Goal: Find specific page/section: Find specific page/section

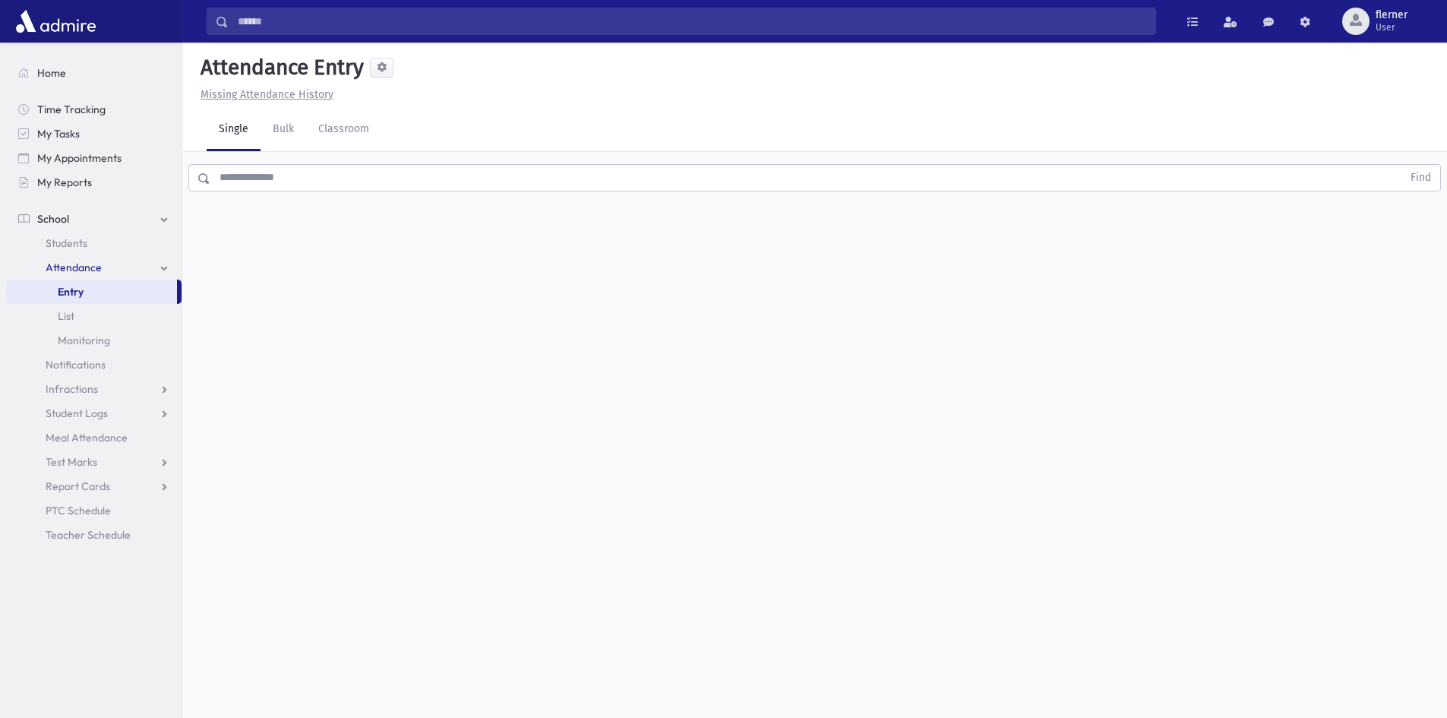
click at [274, 169] on input "text" at bounding box center [806, 177] width 1192 height 27
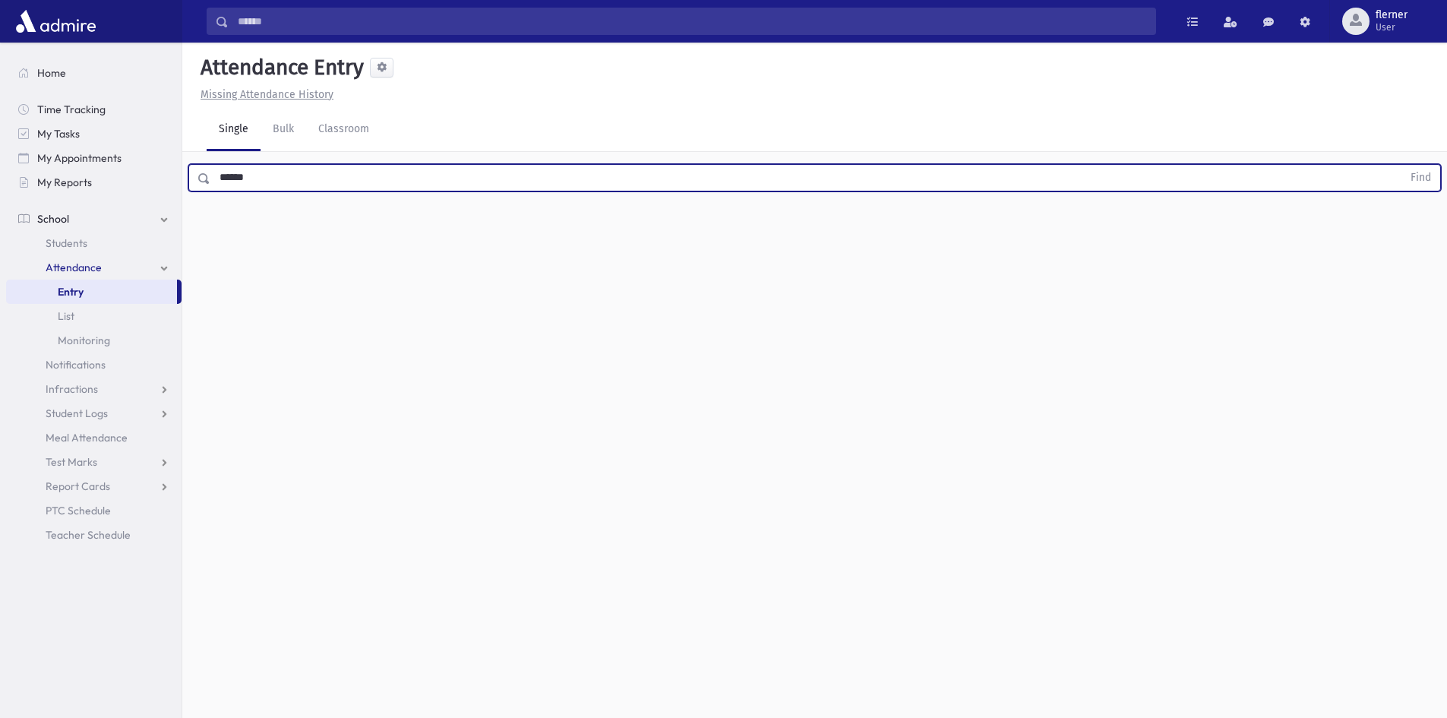
type input "******"
click at [1402, 165] on button "Find" at bounding box center [1421, 178] width 39 height 26
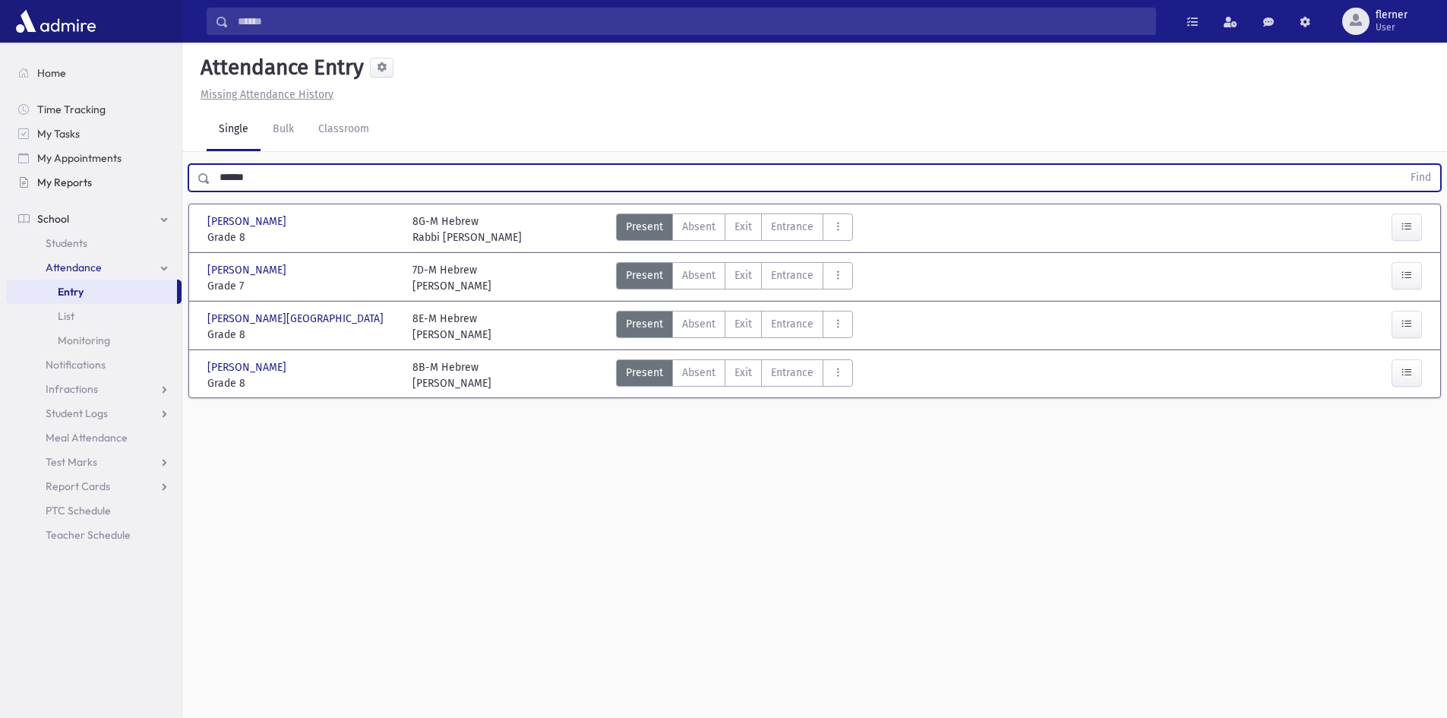
click at [66, 185] on span "My Reports" at bounding box center [64, 183] width 55 height 14
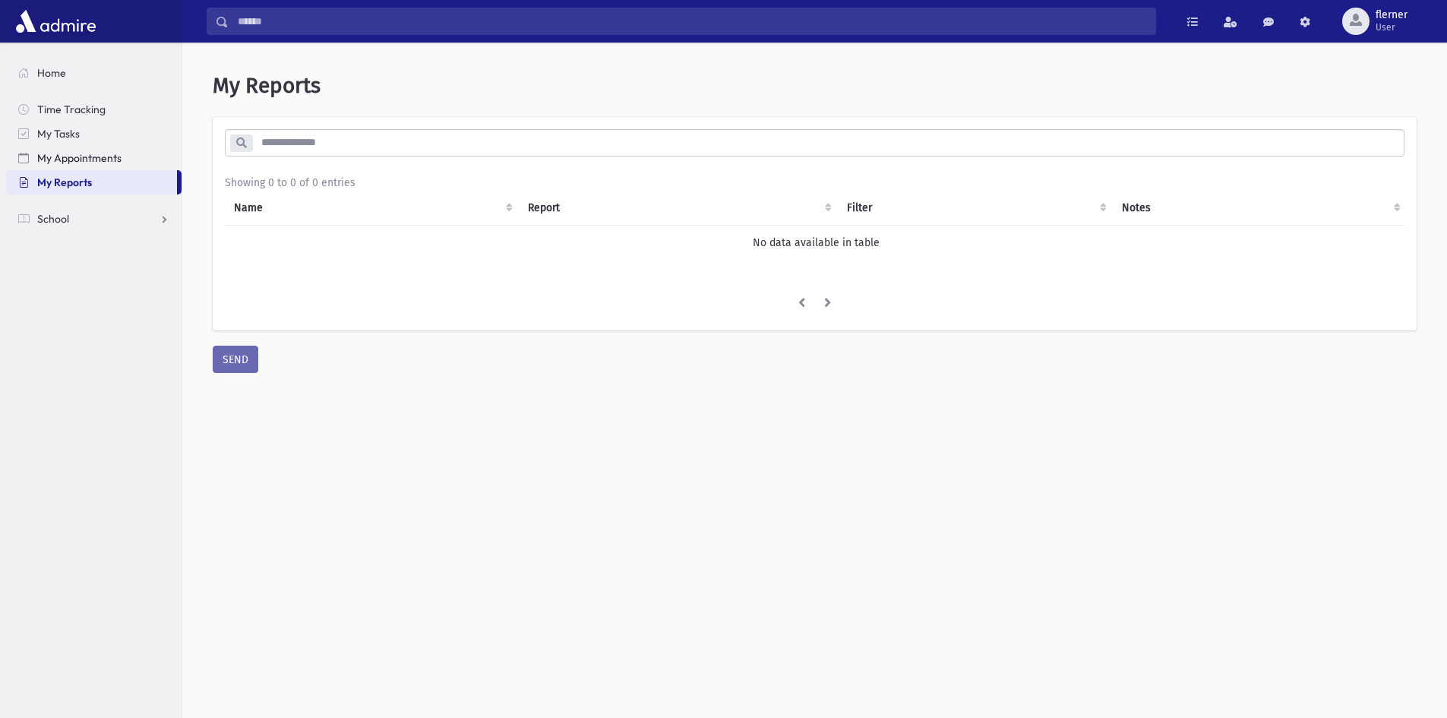
click at [74, 163] on span "My Appointments" at bounding box center [79, 158] width 84 height 14
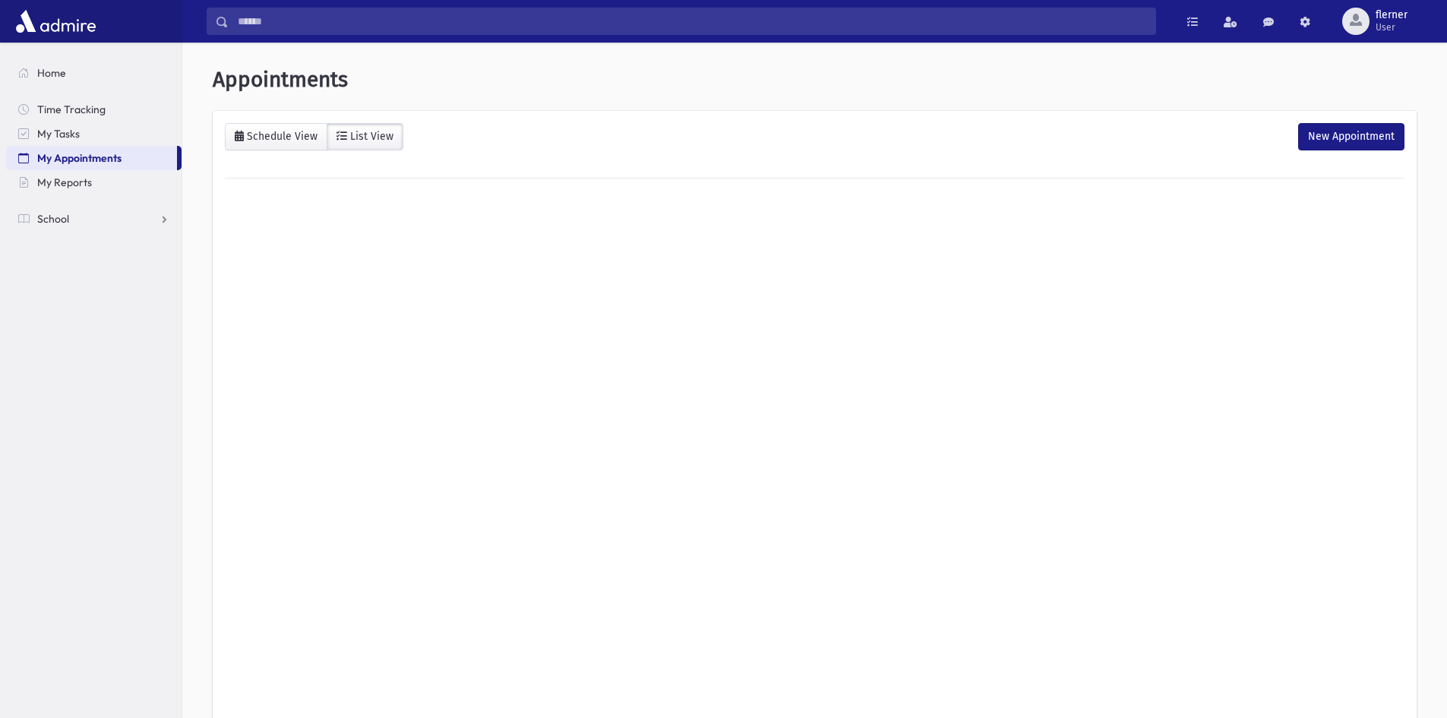
click at [70, 149] on link "My Appointments" at bounding box center [91, 158] width 171 height 24
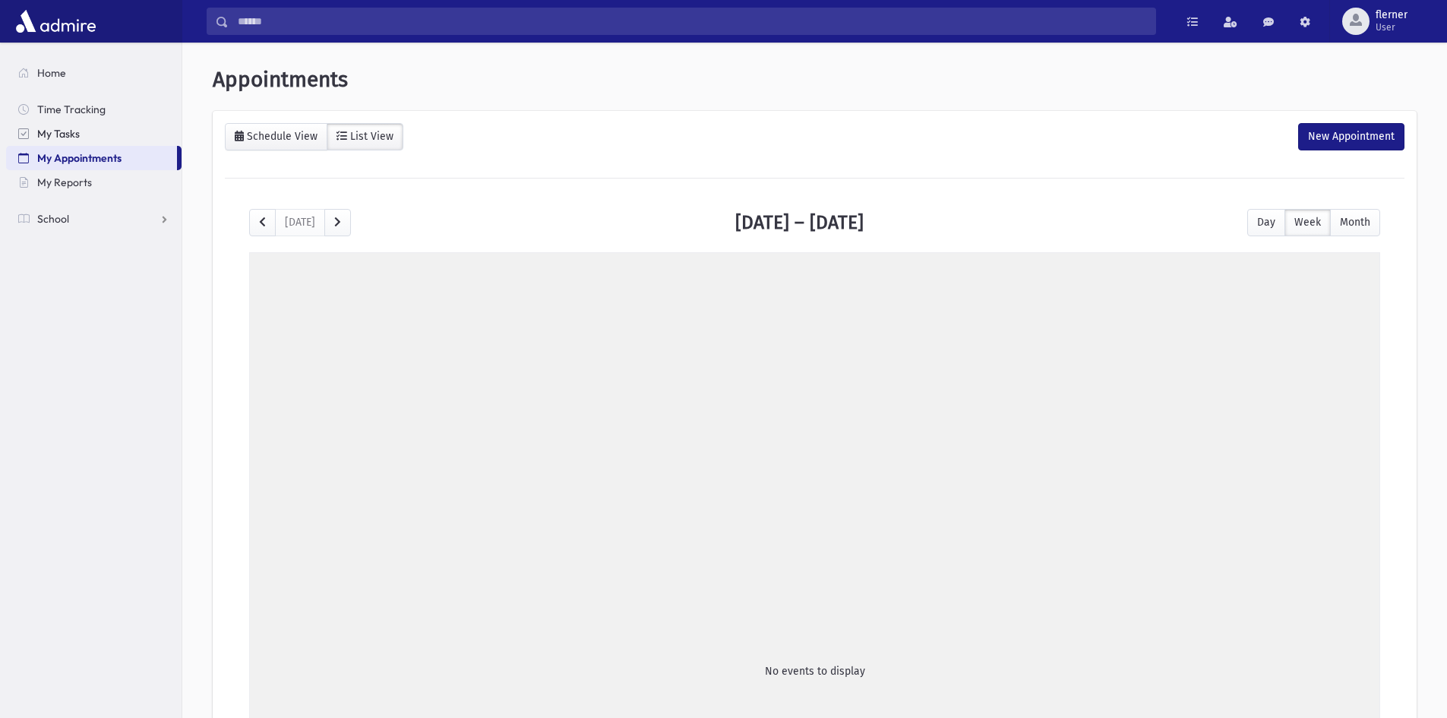
click at [73, 139] on span "My Tasks" at bounding box center [58, 134] width 43 height 14
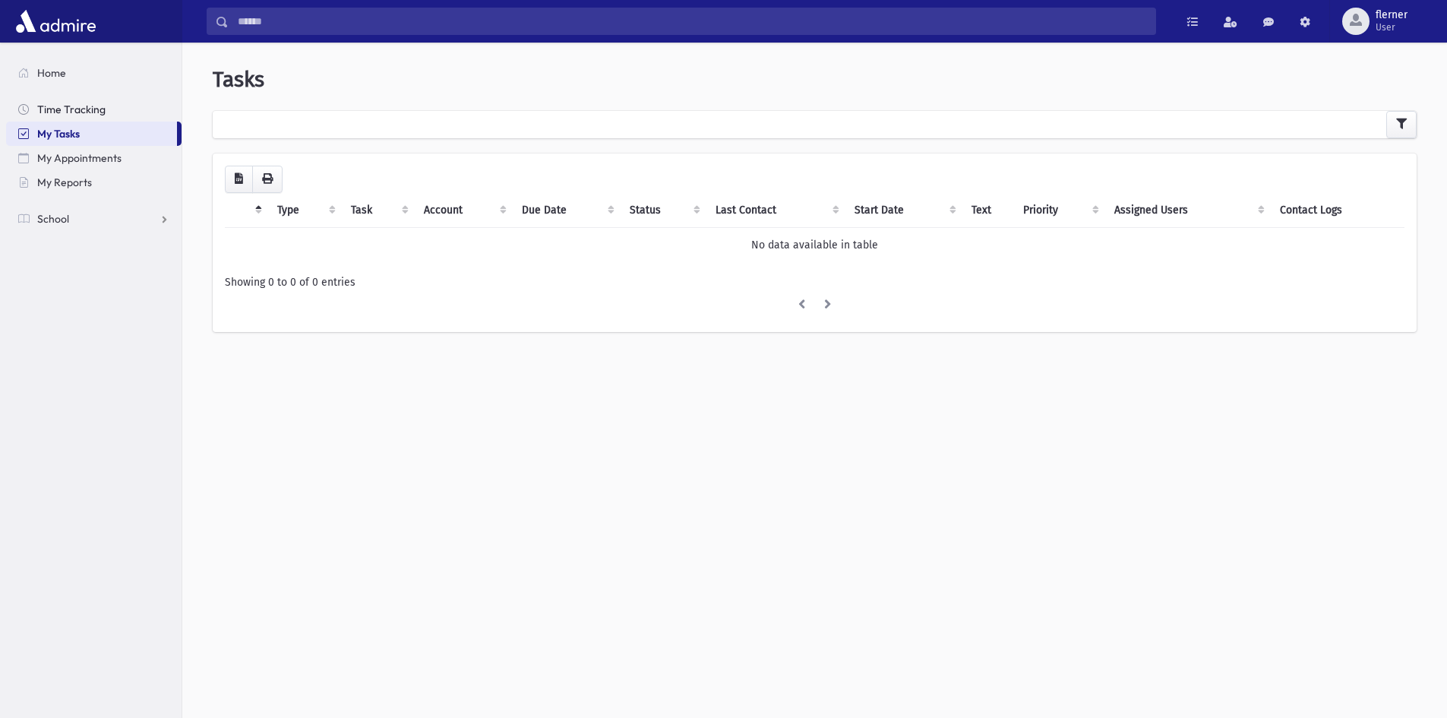
click at [109, 115] on link "Time Tracking" at bounding box center [94, 109] width 176 height 24
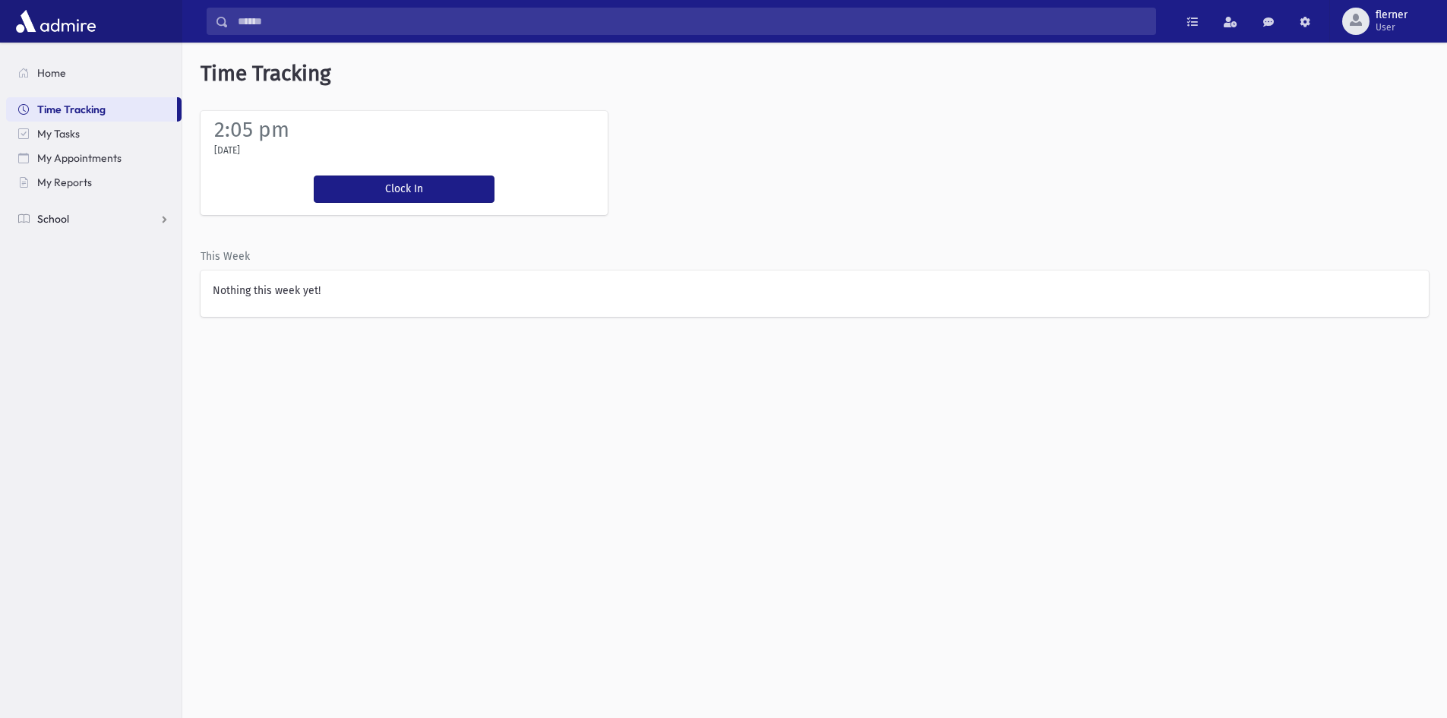
click at [96, 224] on link "School" at bounding box center [94, 219] width 176 height 24
click at [105, 342] on span "Student Logs" at bounding box center [77, 341] width 62 height 14
click at [104, 360] on link "Entry" at bounding box center [94, 365] width 176 height 24
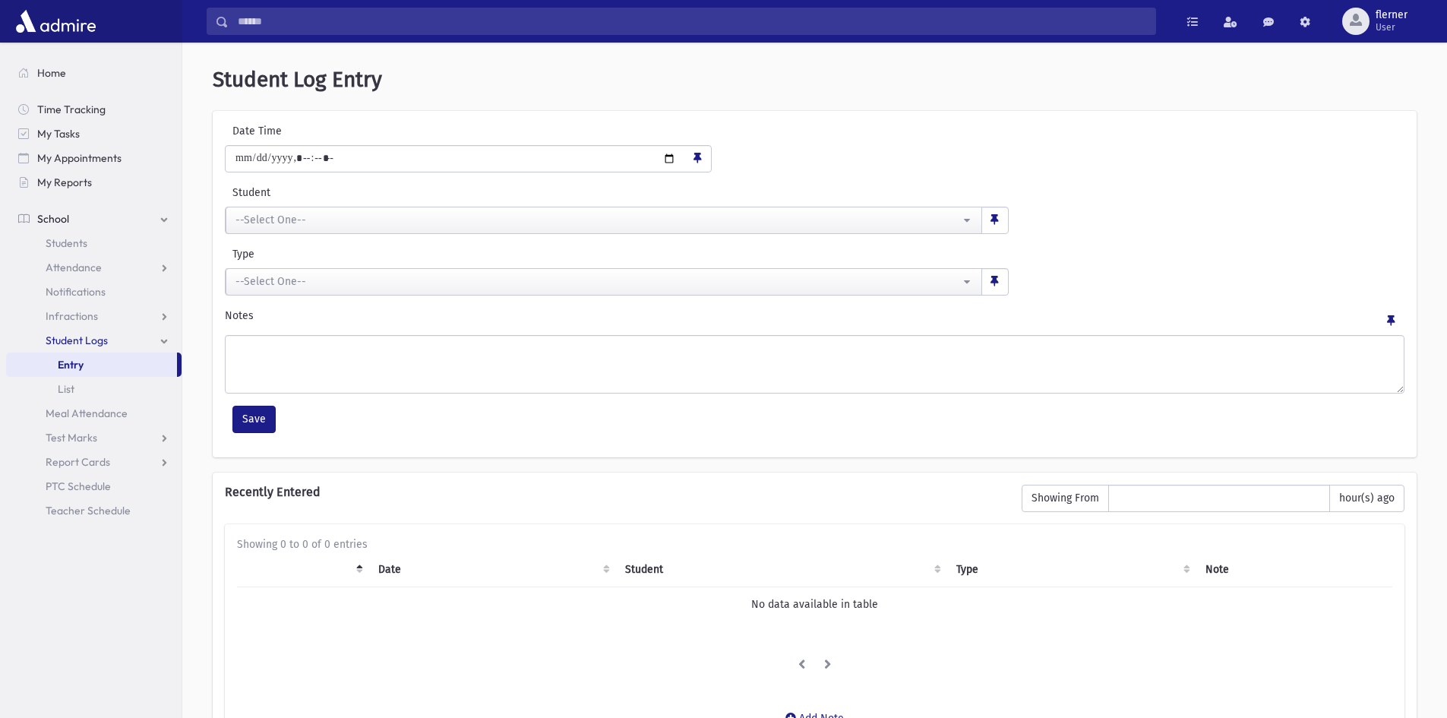
click at [119, 341] on link "Student Logs" at bounding box center [94, 340] width 176 height 24
click at [99, 349] on link "Student Logs" at bounding box center [94, 340] width 176 height 24
click at [102, 392] on link "List" at bounding box center [94, 389] width 176 height 24
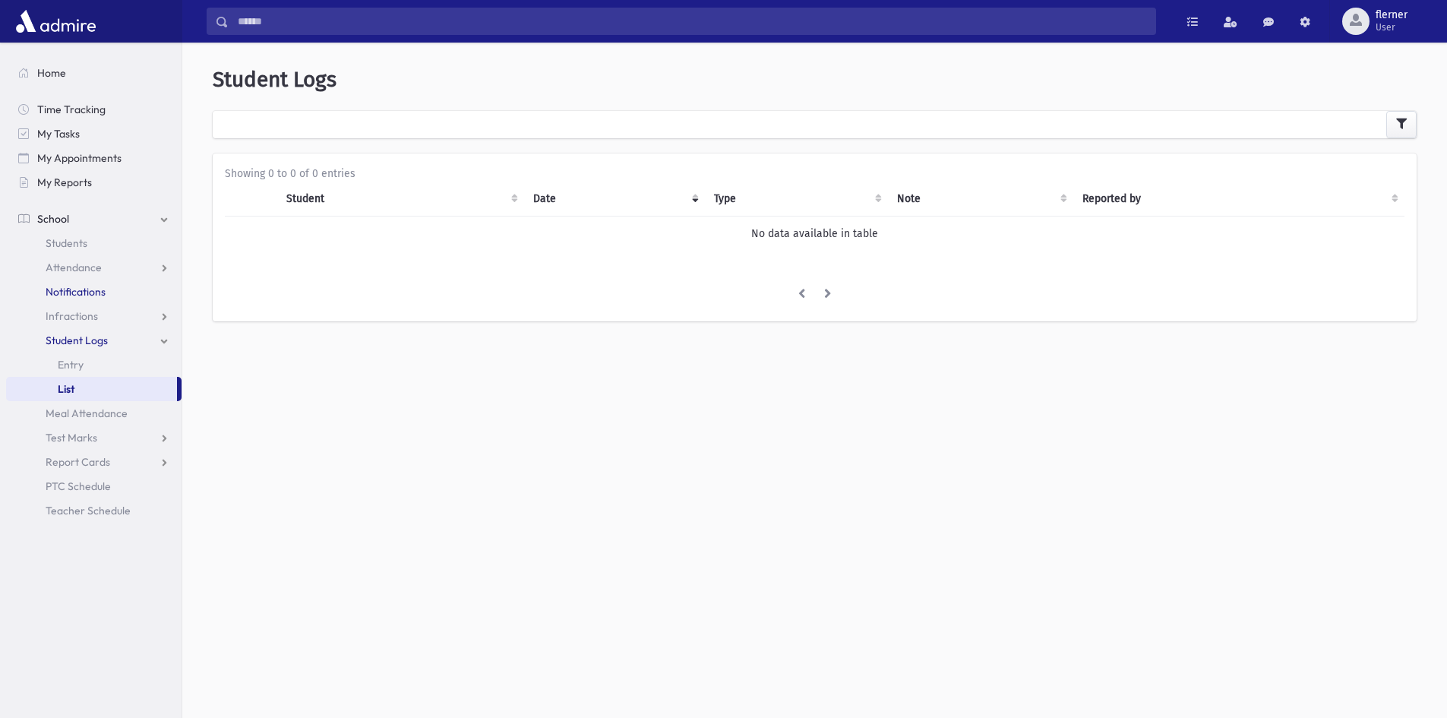
click at [81, 292] on span "Notifications" at bounding box center [76, 292] width 60 height 14
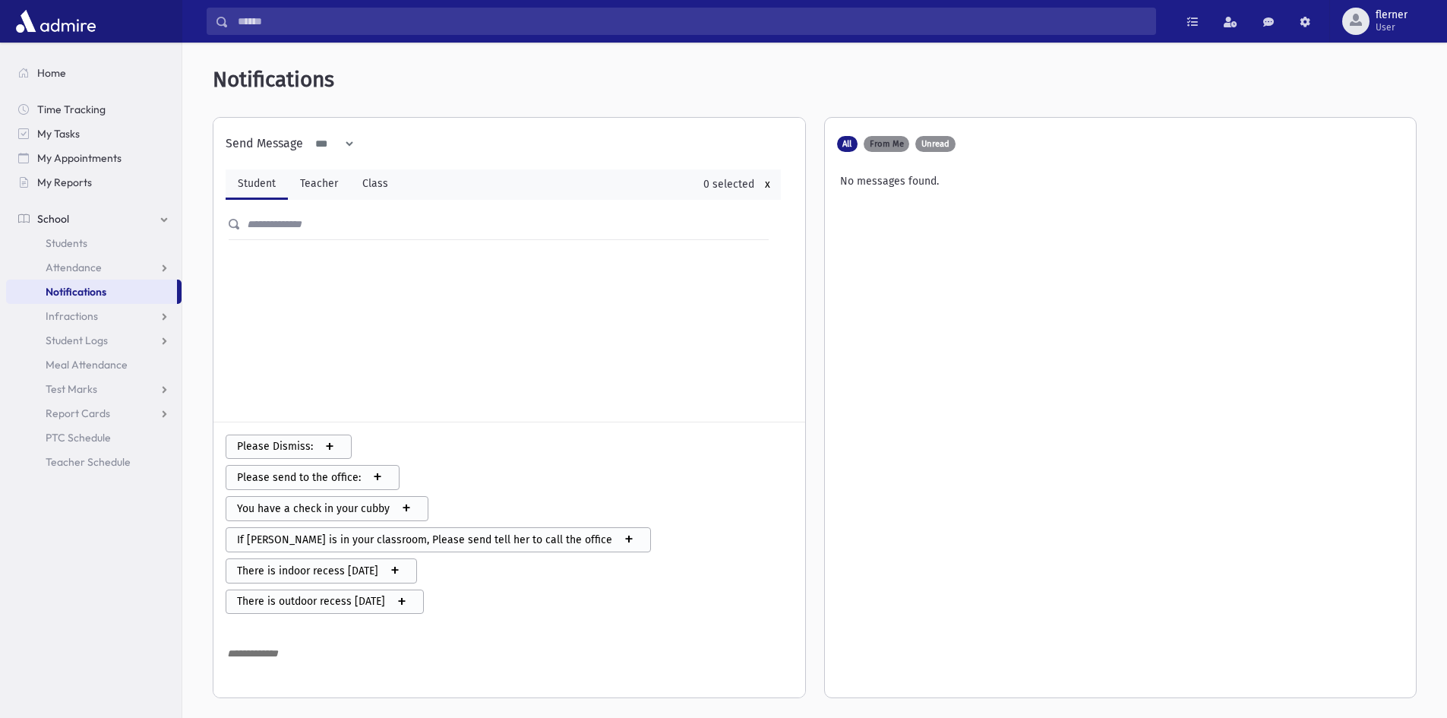
click at [893, 142] on span "From Me" at bounding box center [887, 144] width 34 height 8
click at [937, 140] on span "Unread" at bounding box center [936, 144] width 28 height 8
click at [856, 146] on label "All" at bounding box center [847, 144] width 21 height 16
click at [109, 387] on link "Test Marks" at bounding box center [94, 389] width 176 height 24
click at [109, 423] on link "Entry" at bounding box center [94, 413] width 176 height 24
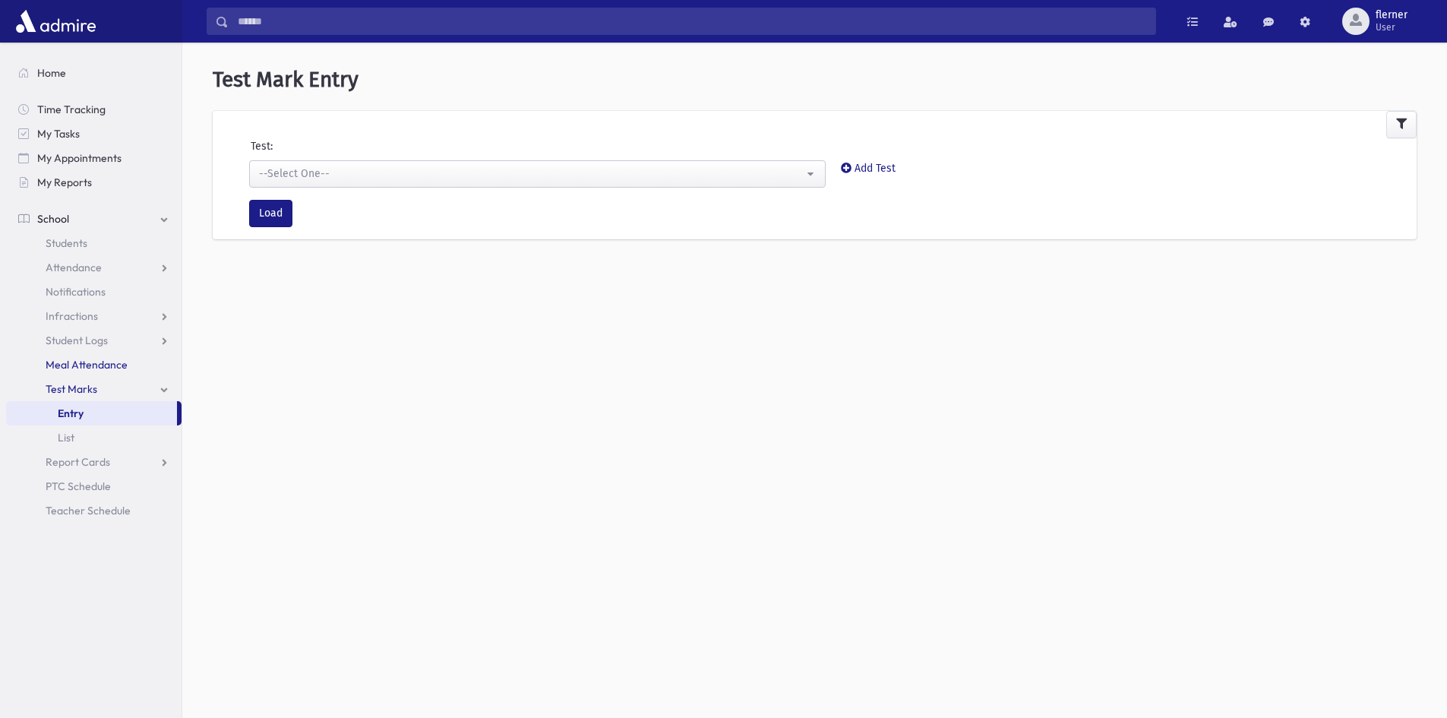
click at [89, 368] on span "Meal Attendance" at bounding box center [87, 365] width 82 height 14
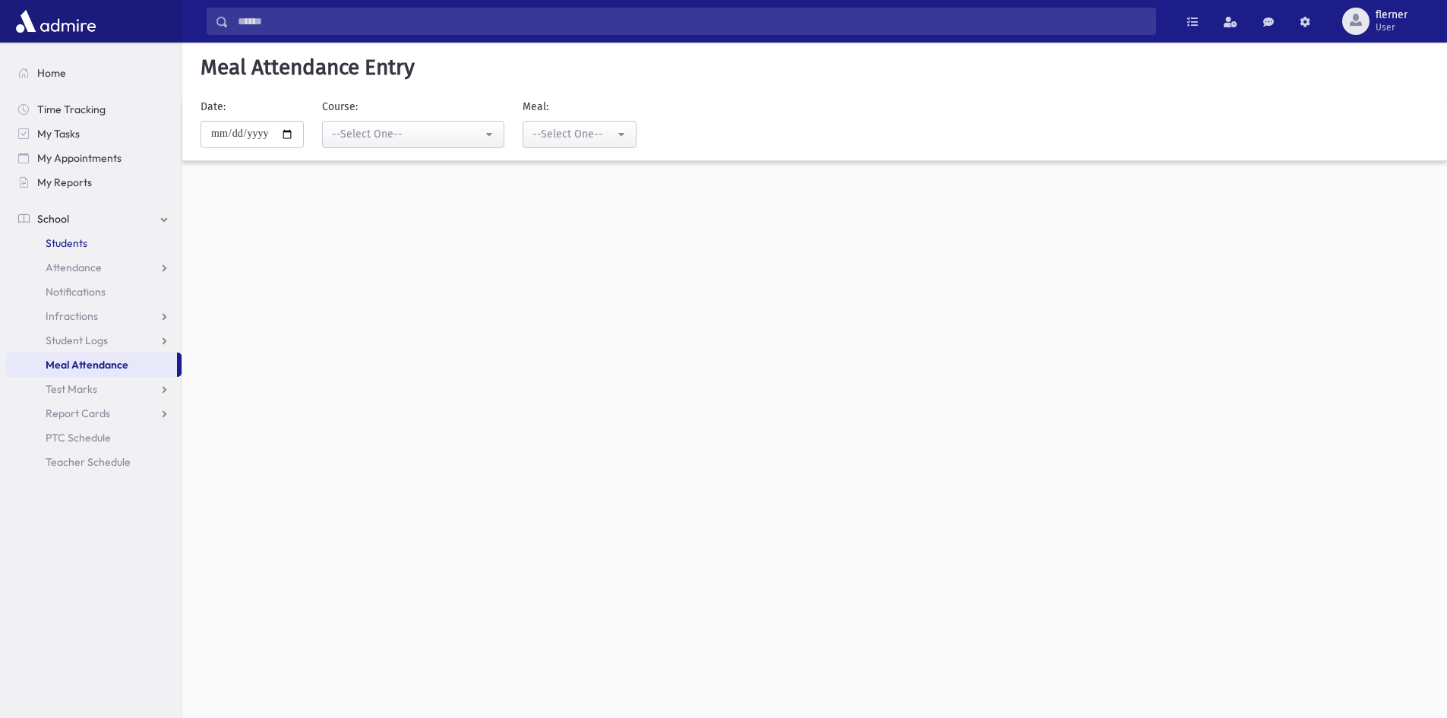
click at [95, 243] on link "Students" at bounding box center [94, 243] width 176 height 24
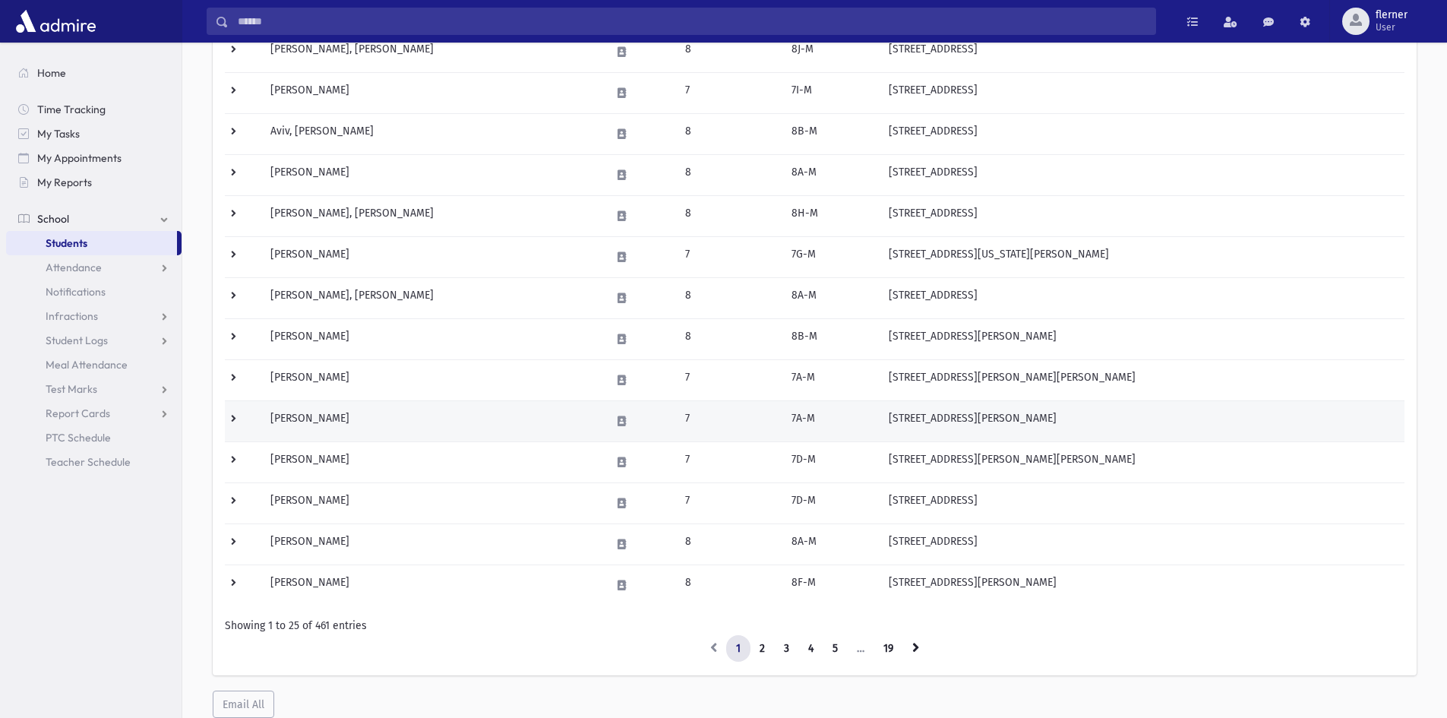
scroll to position [660, 0]
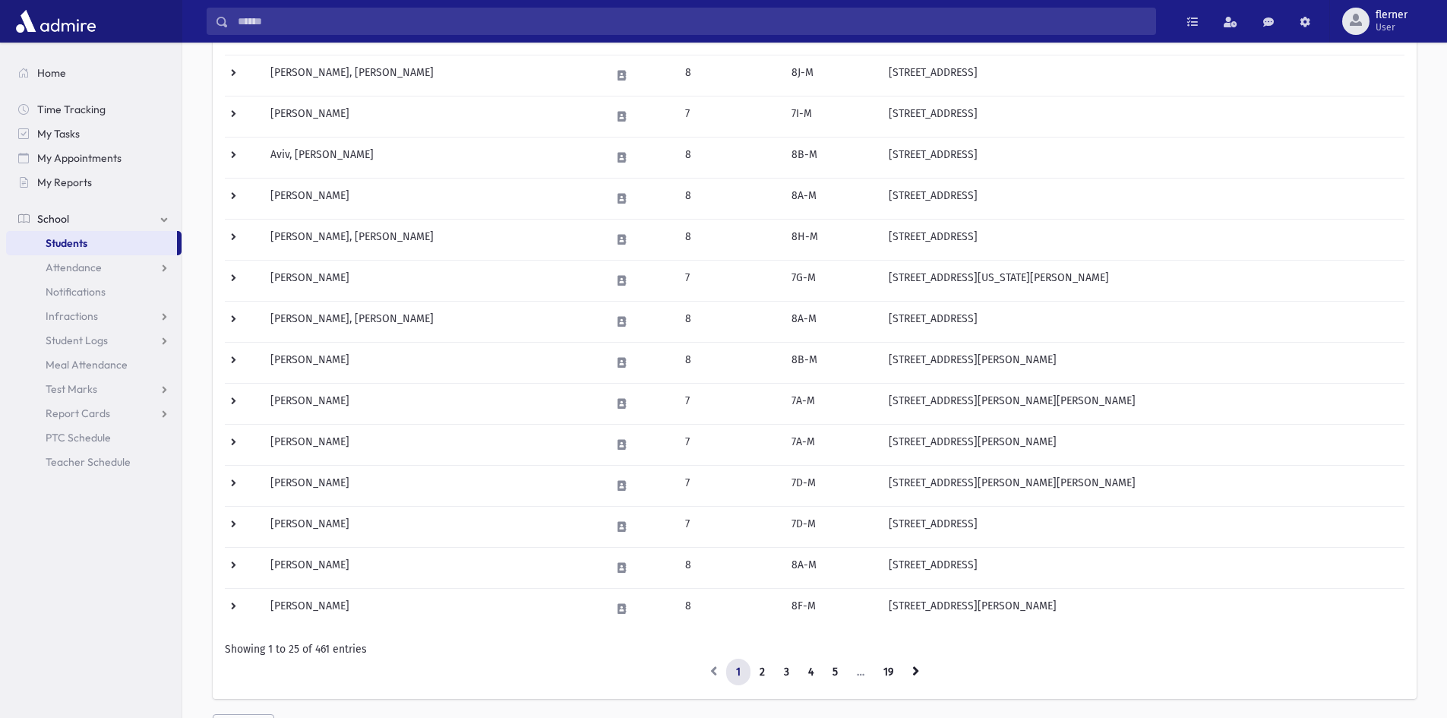
click at [900, 646] on div "Showing 1 to 25 of 461 entries" at bounding box center [815, 649] width 1180 height 16
click at [897, 663] on link "19" at bounding box center [889, 672] width 30 height 27
